Goal: Manage account settings

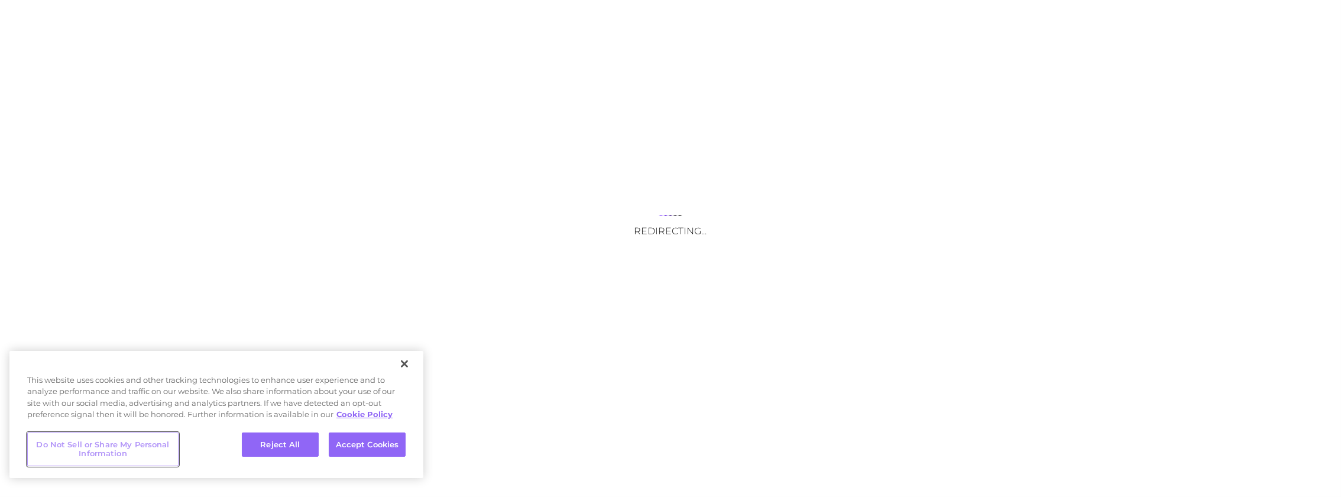
click at [157, 451] on button "Do Not Sell or Share My Personal Information" at bounding box center [102, 449] width 151 height 34
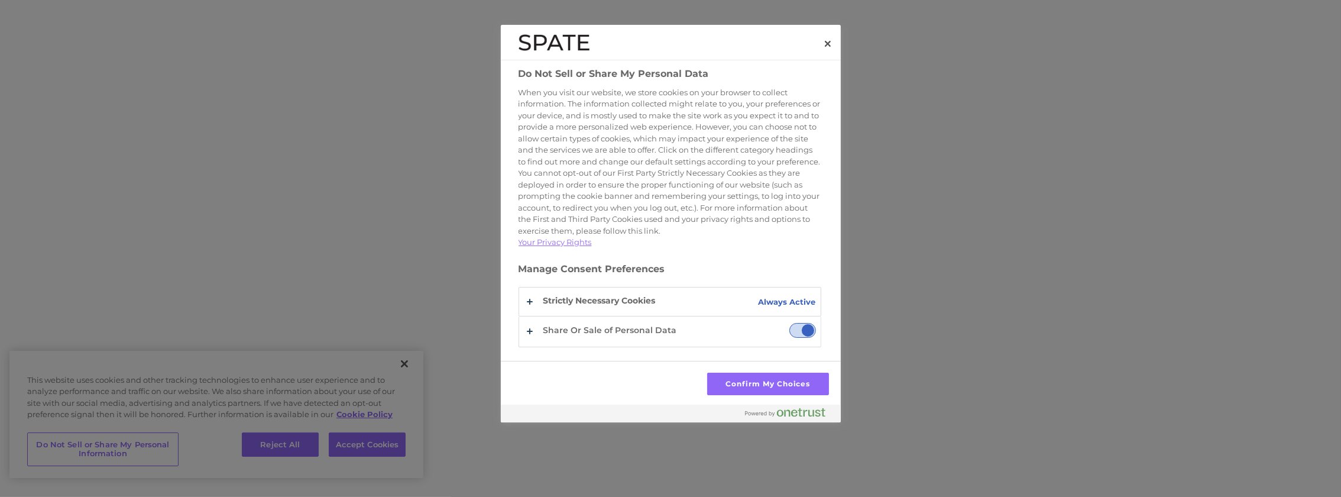
click at [797, 338] on span "Share Or Sale of Personal Data" at bounding box center [802, 330] width 27 height 15
click at [789, 323] on input "Share Or Sale of Personal Data" at bounding box center [789, 323] width 0 height 0
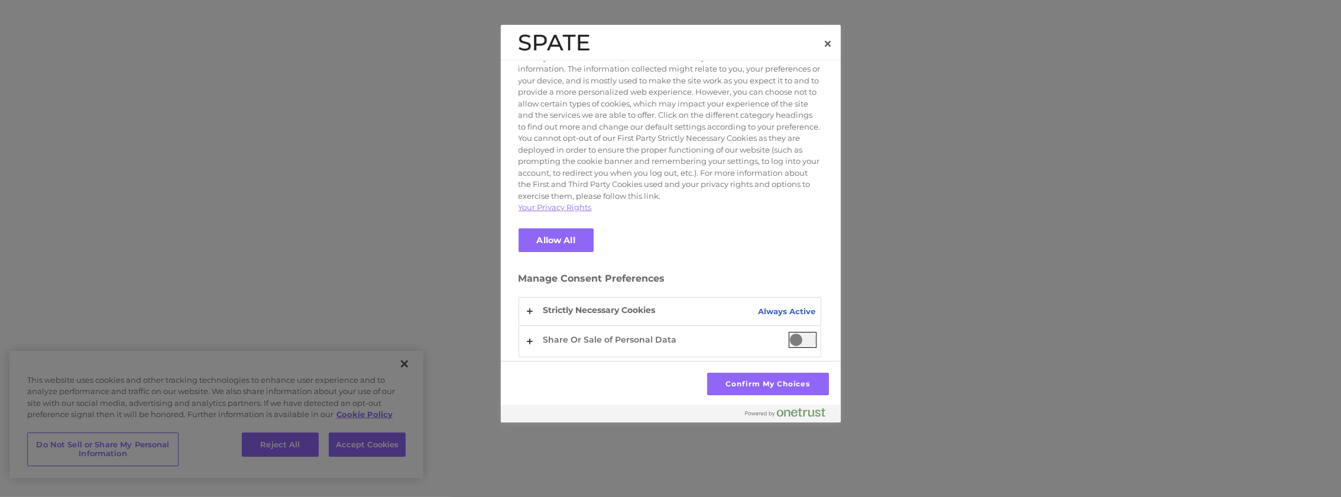
scroll to position [45, 0]
click at [763, 390] on button "Confirm My Choices" at bounding box center [767, 383] width 121 height 22
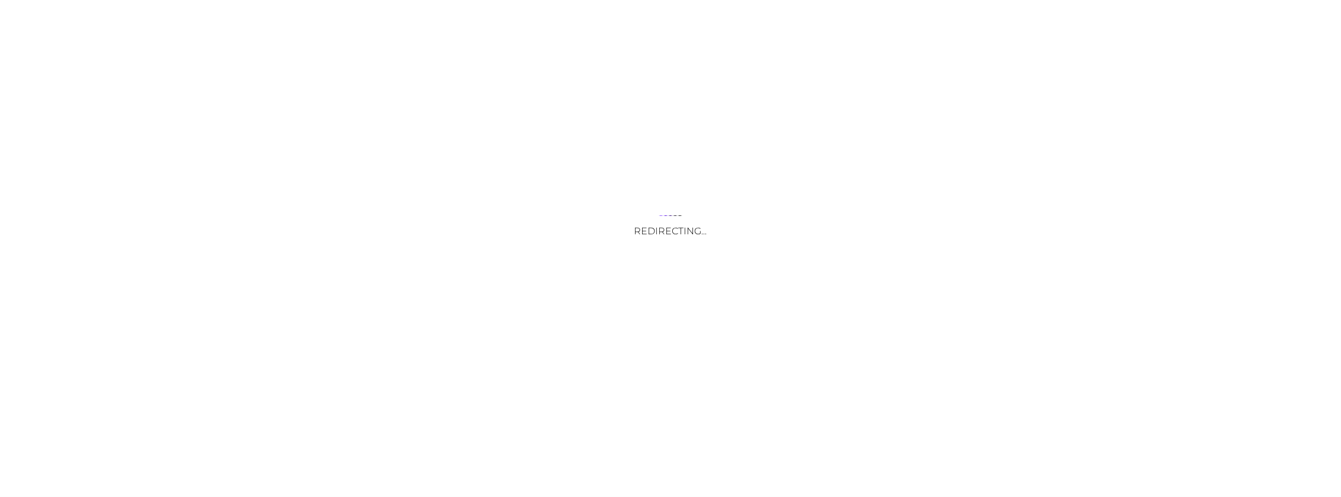
drag, startPoint x: 242, startPoint y: 71, endPoint x: 235, endPoint y: 69, distance: 7.3
